Goal: Check status: Check status

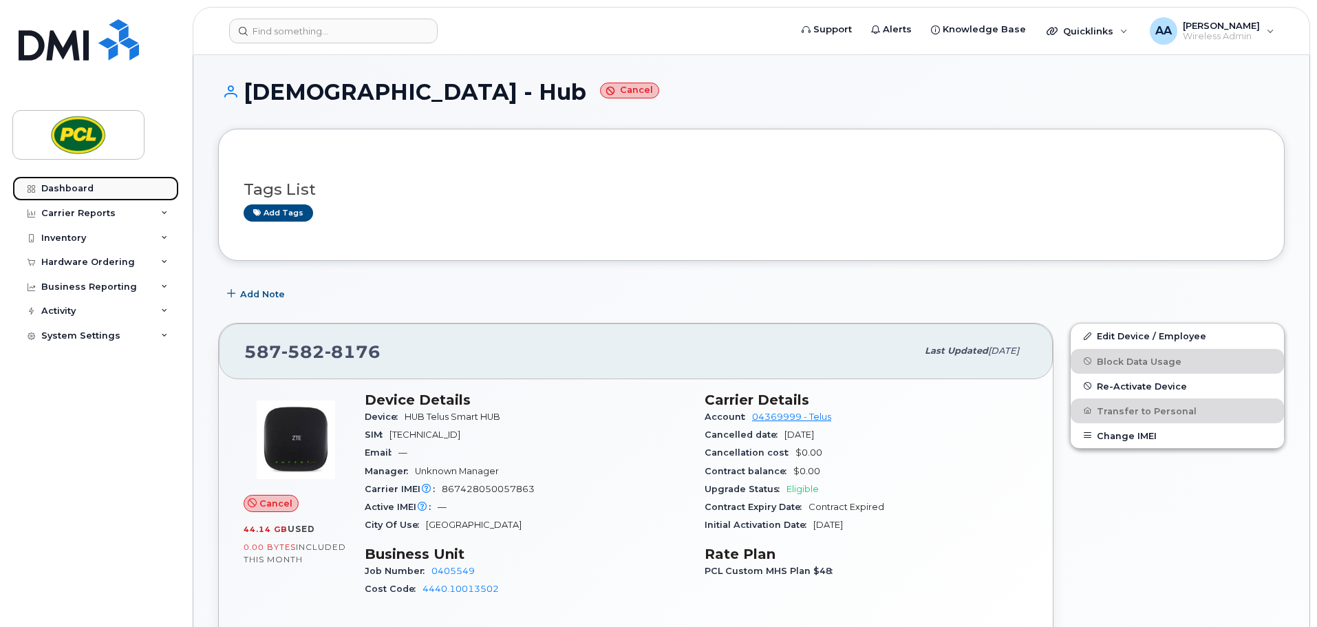
click at [60, 191] on div "Dashboard" at bounding box center [67, 188] width 52 height 11
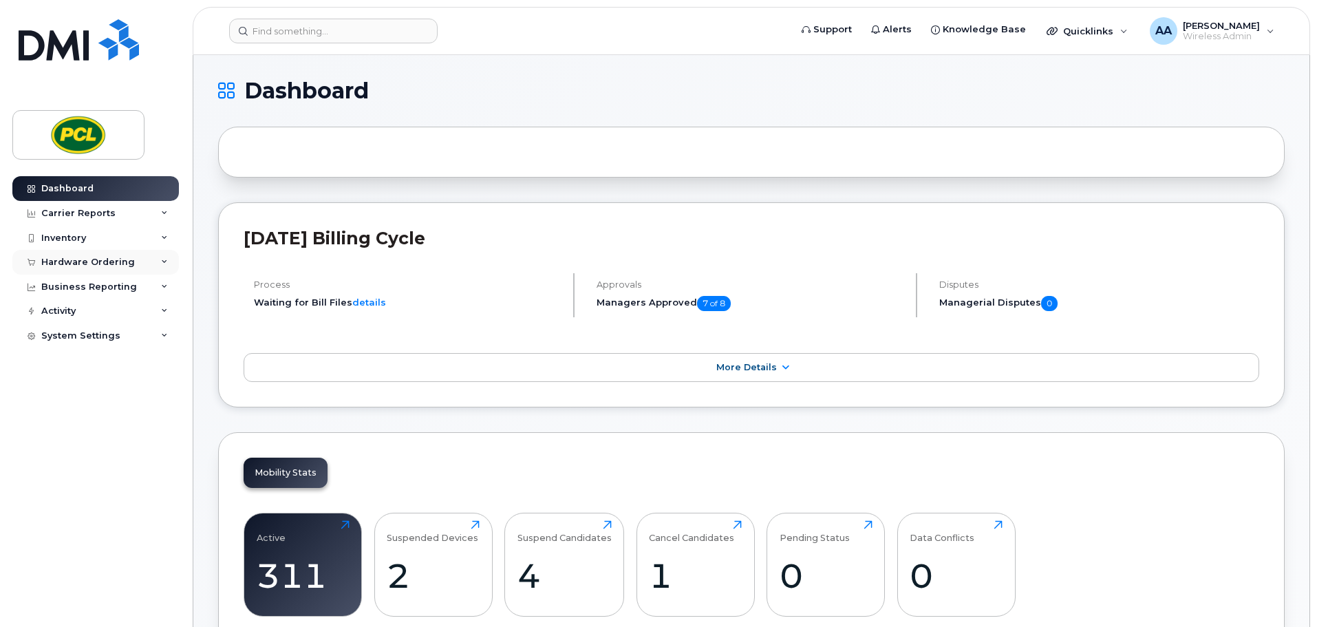
click at [81, 265] on div "Hardware Ordering" at bounding box center [88, 262] width 94 height 11
click at [84, 310] on link "Orders" at bounding box center [107, 314] width 142 height 26
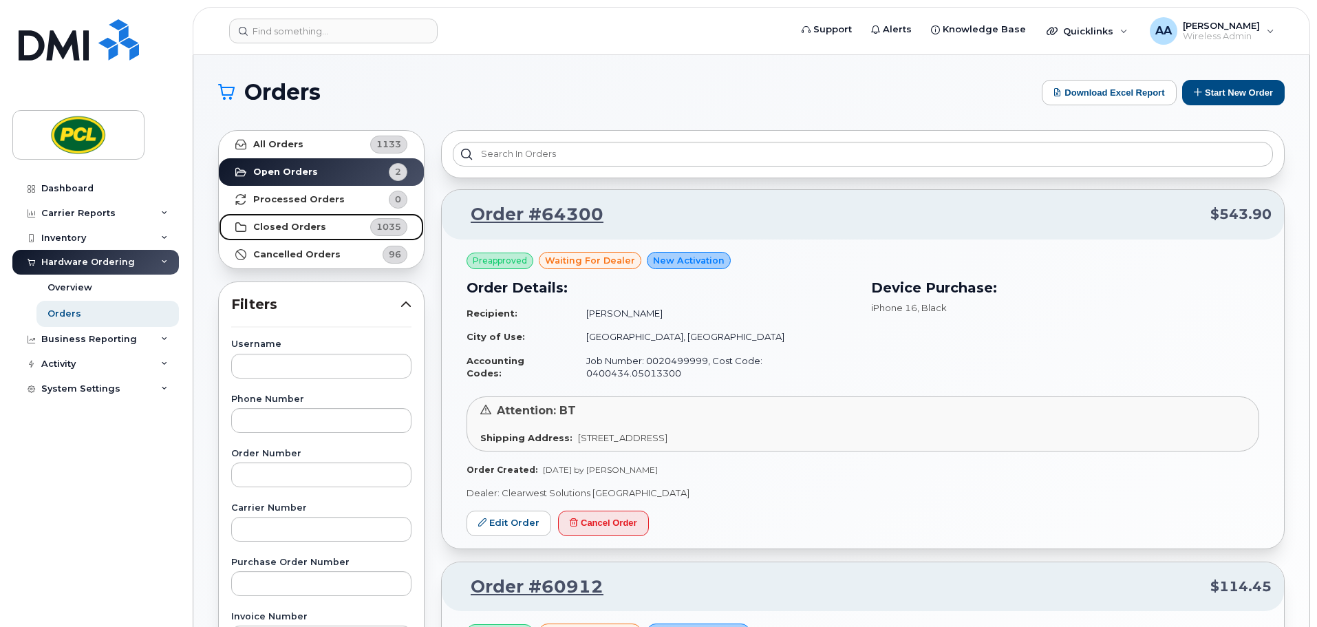
click at [285, 220] on link "Closed Orders 1035" at bounding box center [321, 227] width 205 height 28
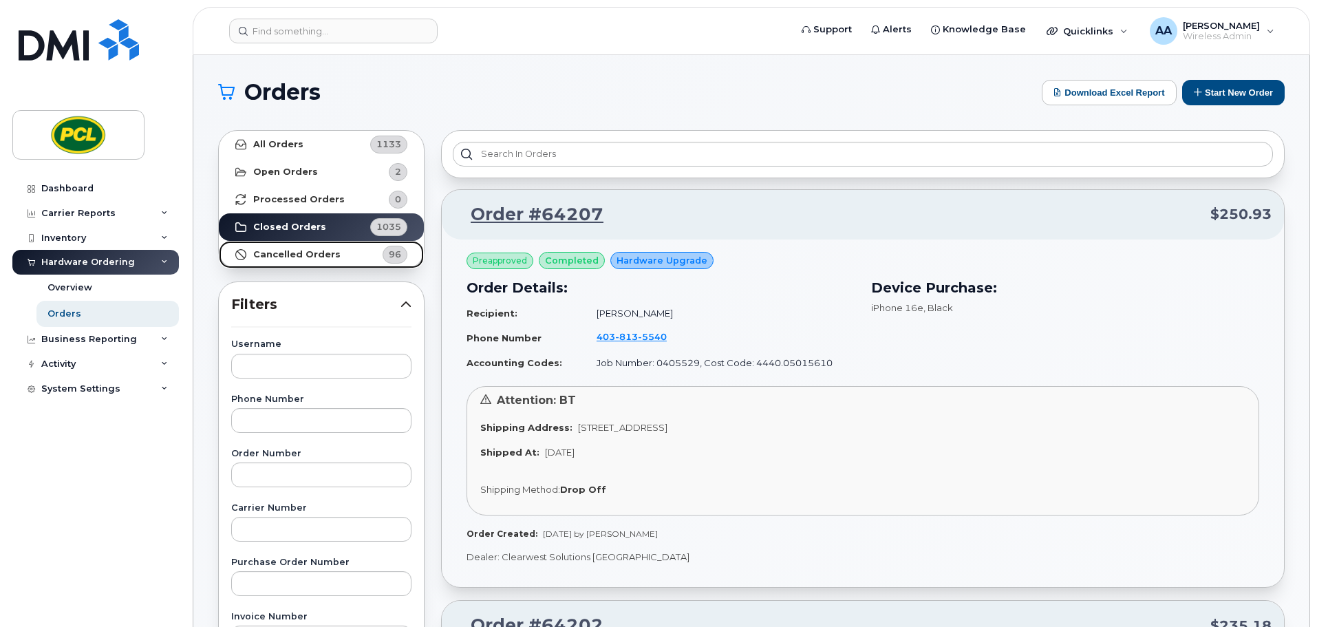
click at [291, 248] on link "Cancelled Orders 96" at bounding box center [321, 255] width 205 height 28
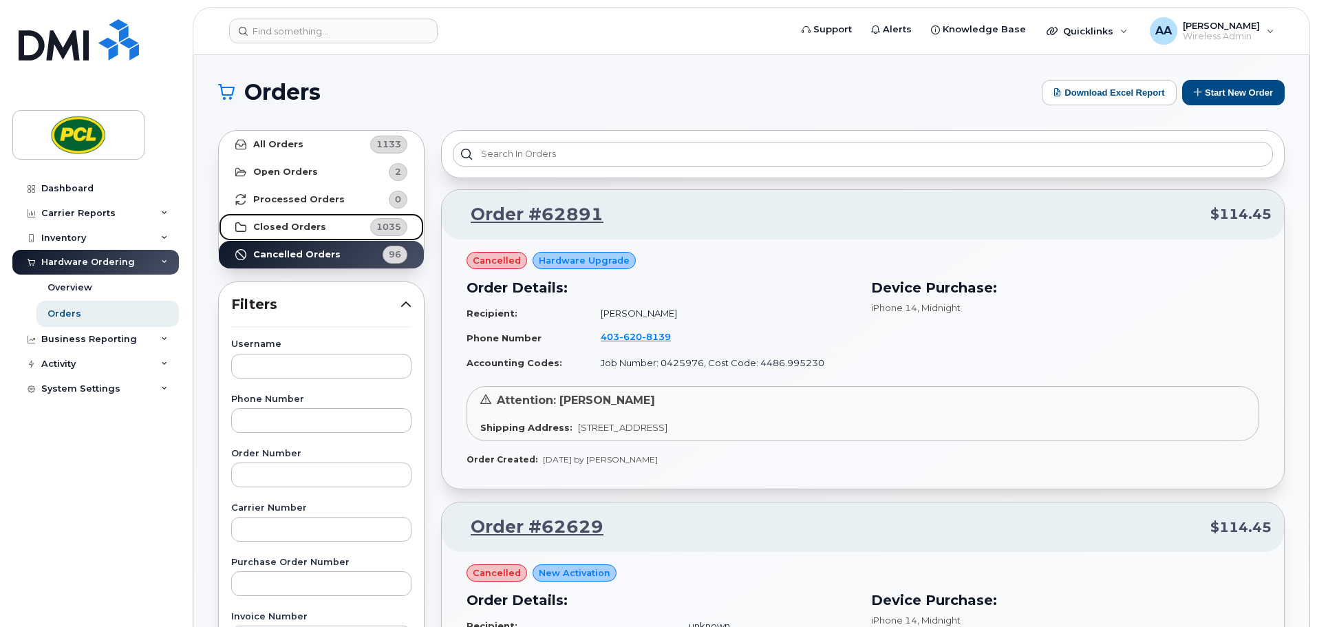
click at [286, 220] on link "Closed Orders 1035" at bounding box center [321, 227] width 205 height 28
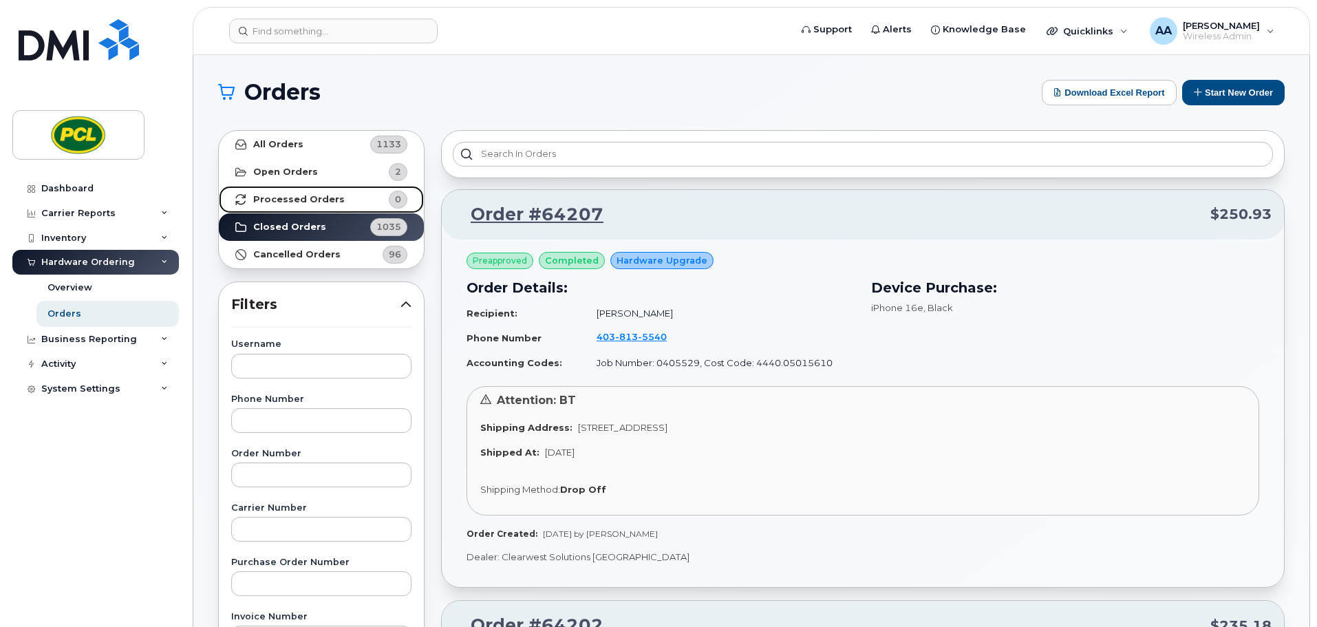
click at [288, 206] on link "Processed Orders 0" at bounding box center [321, 200] width 205 height 28
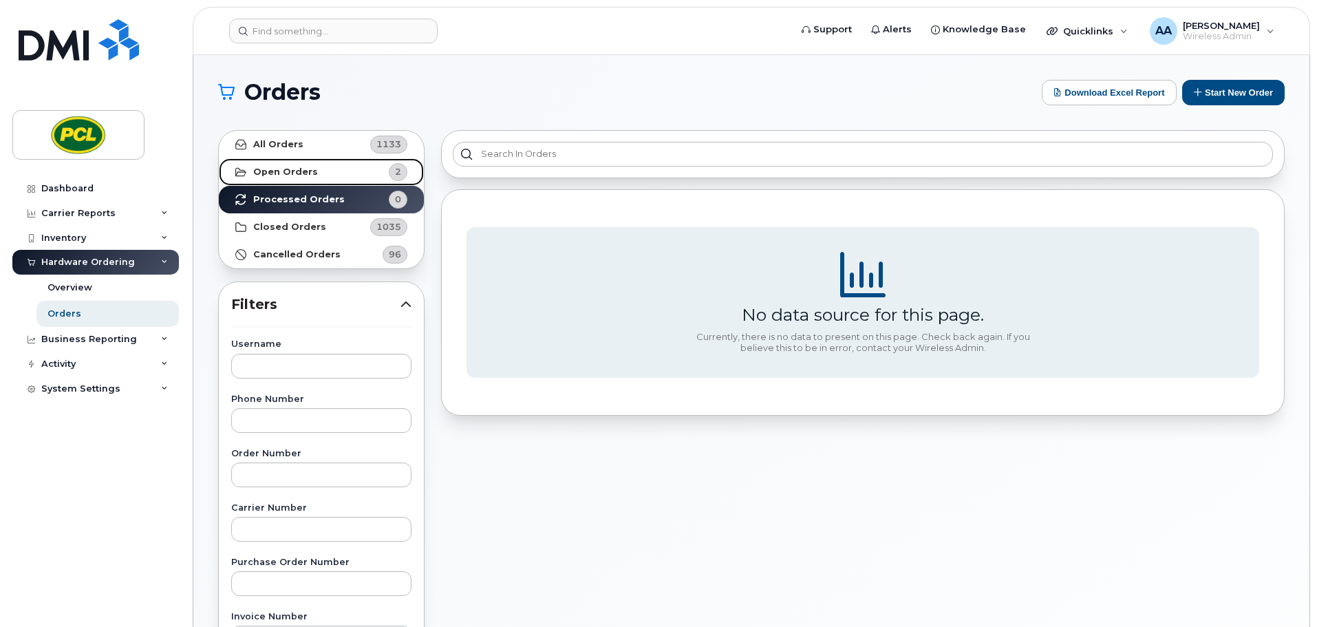
click at [287, 178] on link "Open Orders 2" at bounding box center [321, 172] width 205 height 28
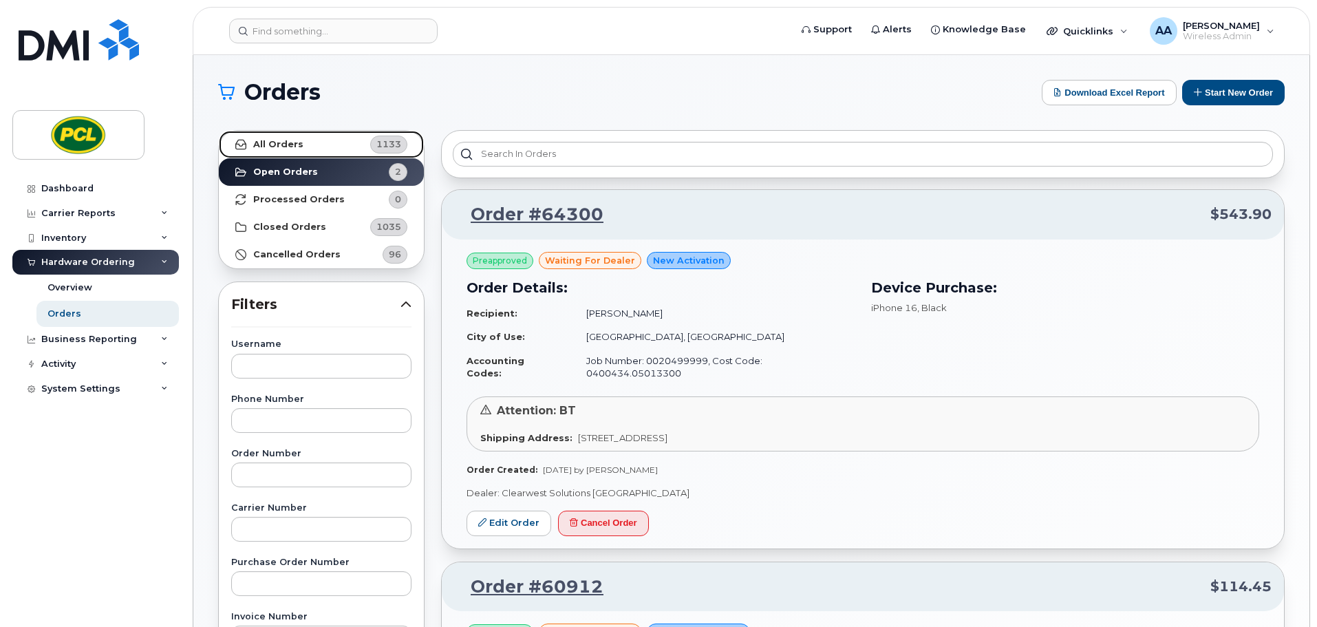
click at [286, 142] on strong "All Orders" at bounding box center [278, 144] width 50 height 11
